Goal: Task Accomplishment & Management: Manage account settings

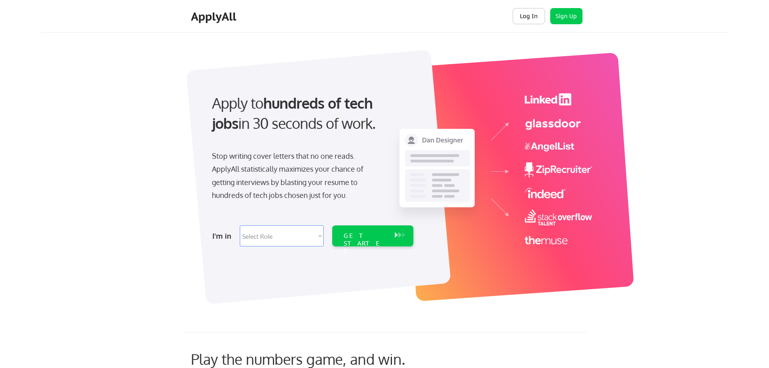
click at [523, 17] on button "Log In" at bounding box center [529, 16] width 32 height 16
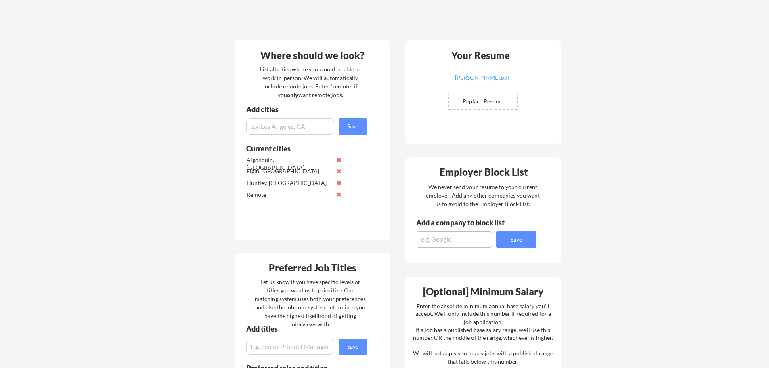
scroll to position [282, 0]
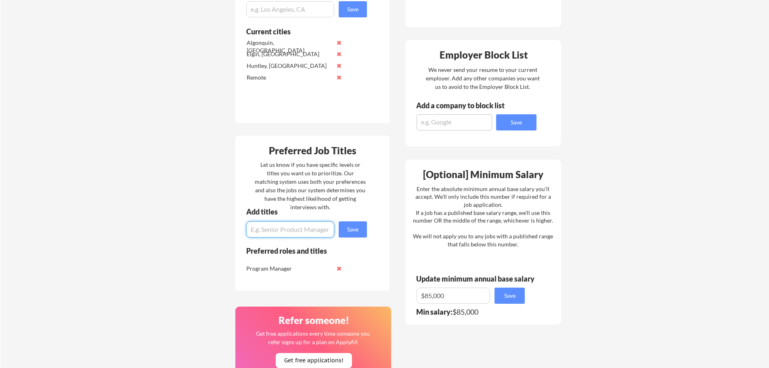
click at [262, 231] on input "input" at bounding box center [290, 229] width 88 height 16
type input "Recruiter"
click at [357, 233] on button "Save" at bounding box center [353, 229] width 28 height 16
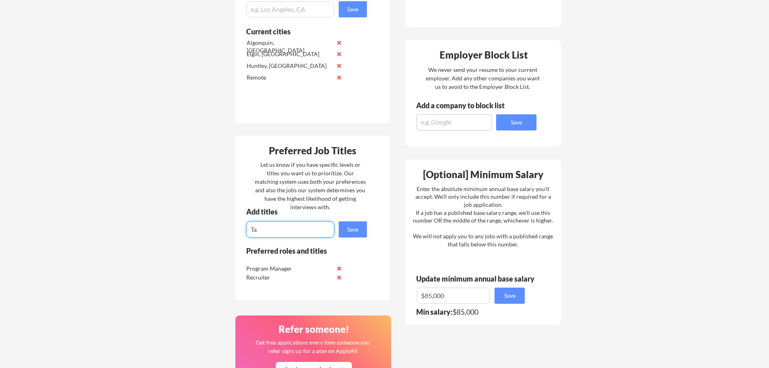
type input "T"
type input "S"
type input "Supply Chain Manager"
click at [349, 225] on button "Save" at bounding box center [353, 229] width 28 height 16
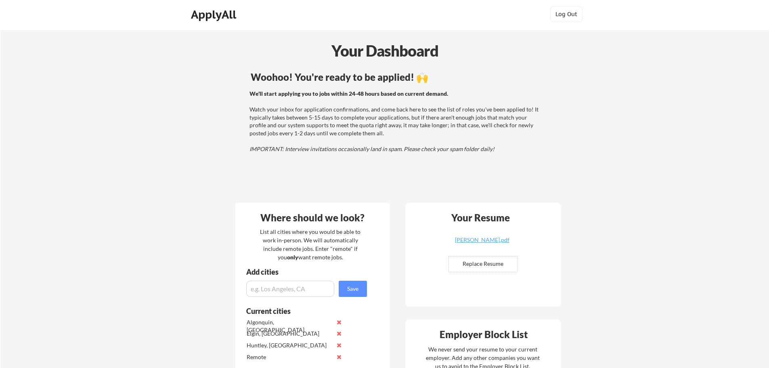
scroll to position [0, 0]
